Goal: Information Seeking & Learning: Check status

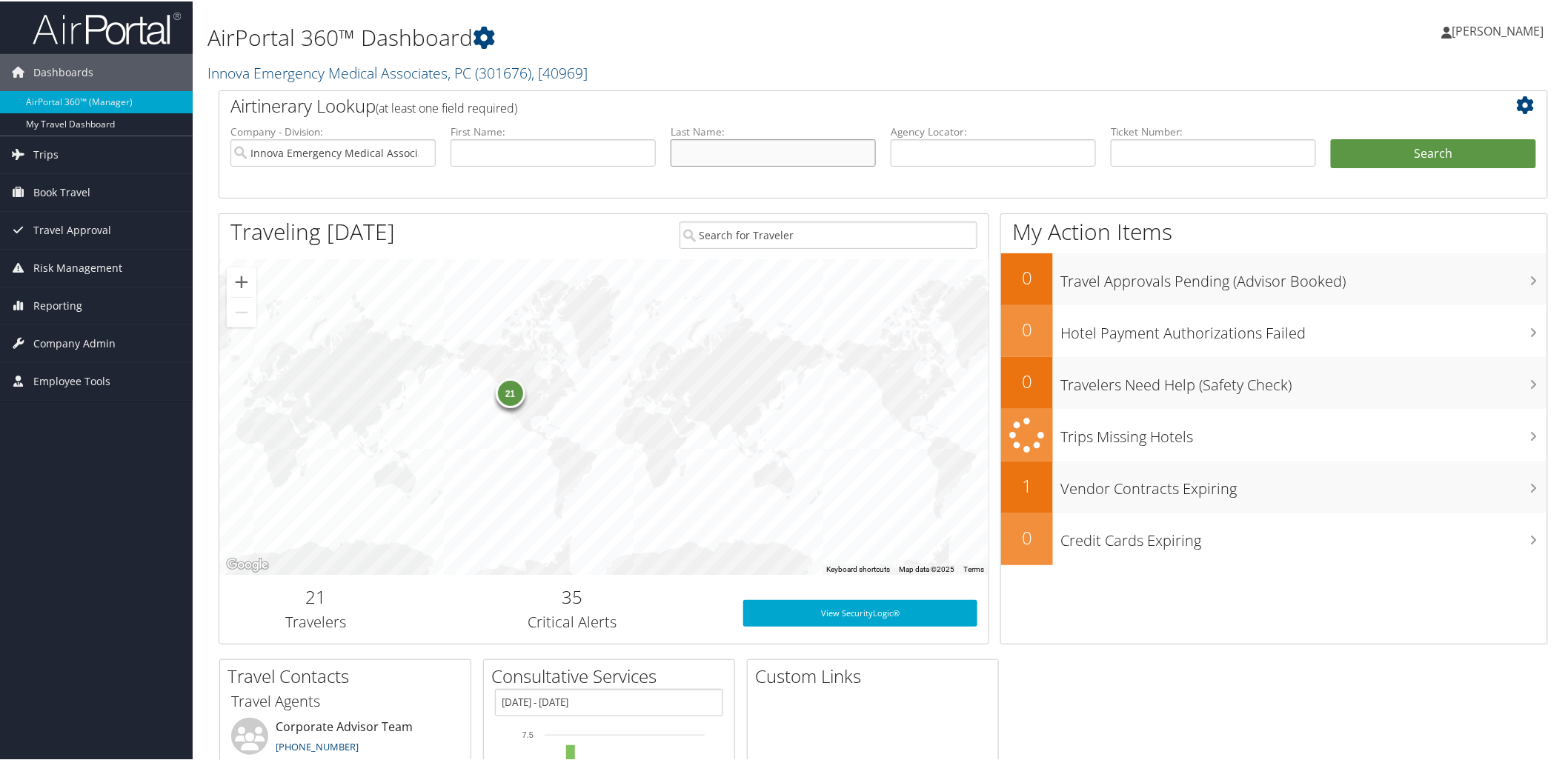
drag, startPoint x: 760, startPoint y: 152, endPoint x: 775, endPoint y: 147, distance: 15.8
click at [760, 151] on input "text" at bounding box center [773, 151] width 205 height 27
type input "[PERSON_NAME]"
click at [1413, 149] on button "Search" at bounding box center [1433, 153] width 205 height 30
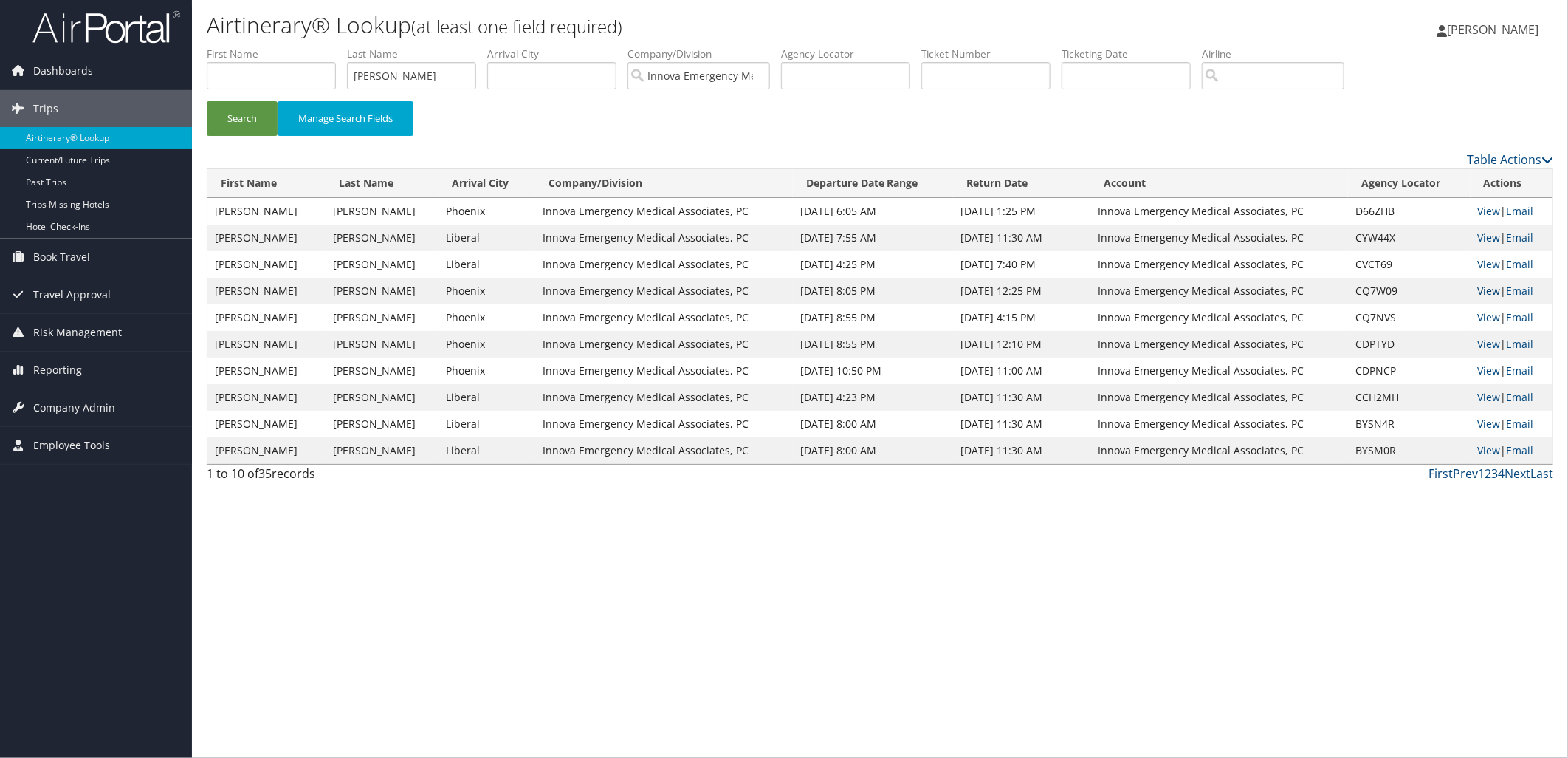
click at [1490, 293] on link "View" at bounding box center [1490, 290] width 23 height 14
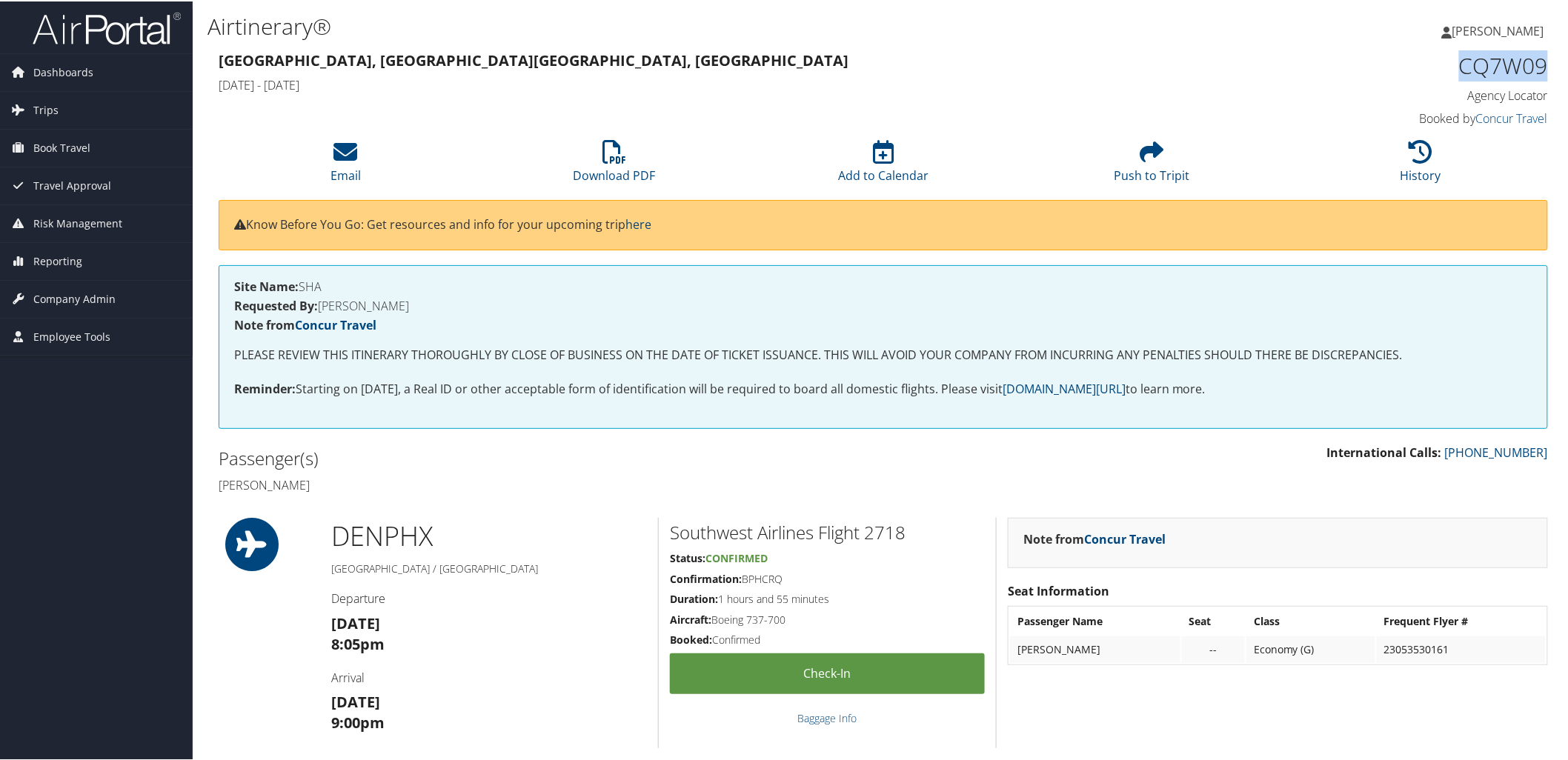
drag, startPoint x: 1546, startPoint y: 56, endPoint x: 1453, endPoint y: 73, distance: 94.5
click at [1453, 73] on div "CQ7W09 Agency Locator Agency Locator CQ7W09 Booked by Concur Travel Booked by C…" at bounding box center [1390, 88] width 338 height 85
copy h1 "CQ7W09"
click at [695, 167] on li "Download PDF" at bounding box center [614, 161] width 269 height 60
